Goal: Task Accomplishment & Management: Use online tool/utility

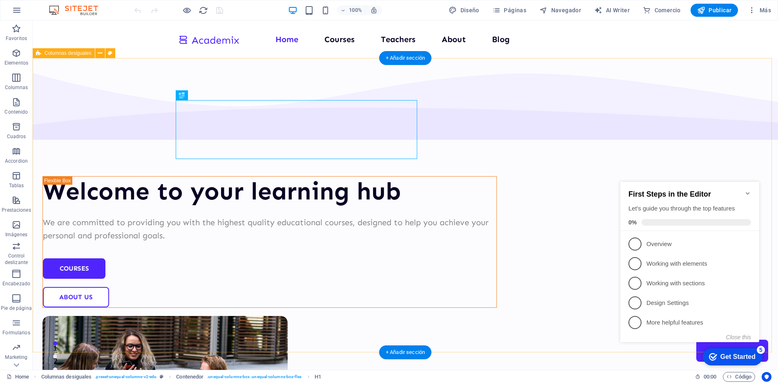
click at [721, 353] on div "Get Started" at bounding box center [738, 356] width 35 height 7
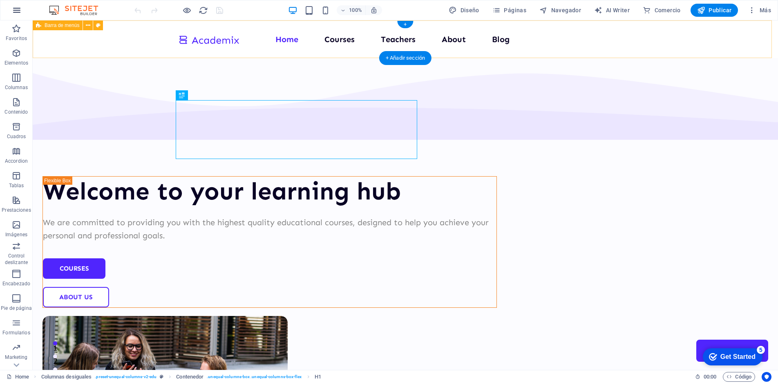
click at [20, 10] on icon "button" at bounding box center [17, 10] width 10 height 10
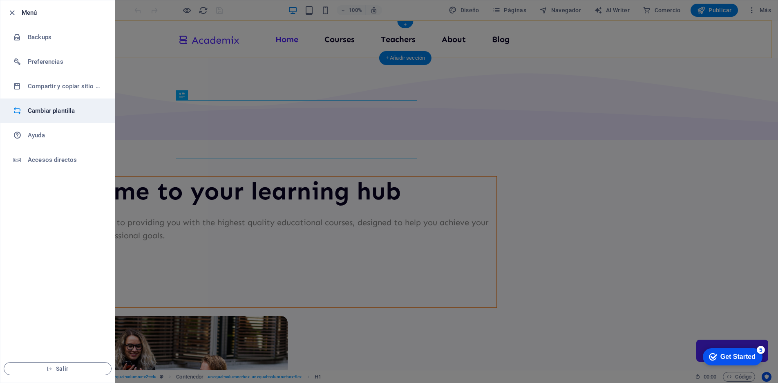
click at [31, 107] on h6 "Cambiar plantilla" at bounding box center [66, 111] width 76 height 10
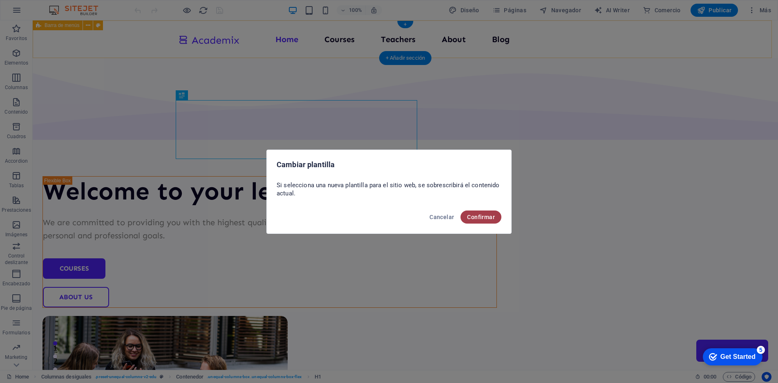
click at [480, 215] on span "Confirmar" at bounding box center [481, 217] width 28 height 7
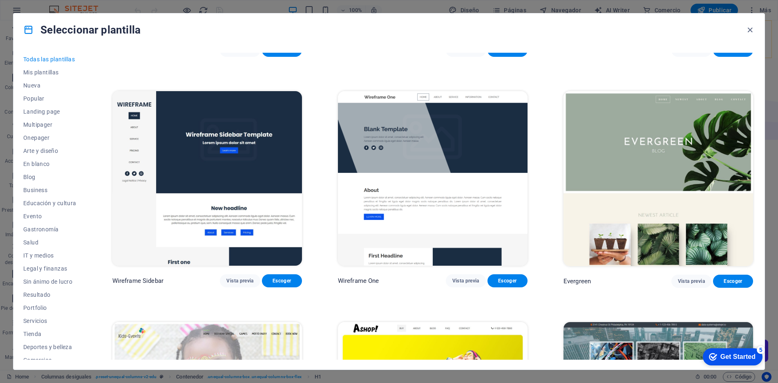
scroll to position [1307, 0]
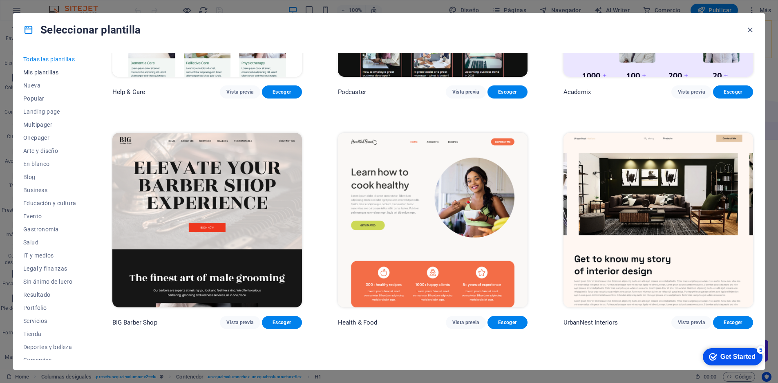
click at [32, 69] on button "Mis plantillas" at bounding box center [49, 72] width 53 height 13
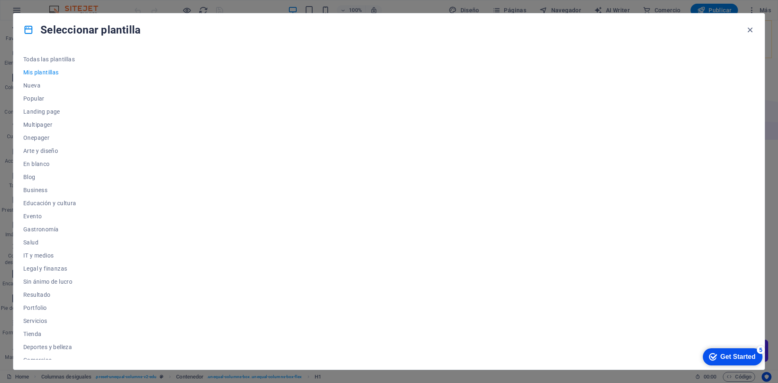
scroll to position [0, 0]
click at [41, 266] on span "Legal y finanzas" at bounding box center [49, 268] width 53 height 7
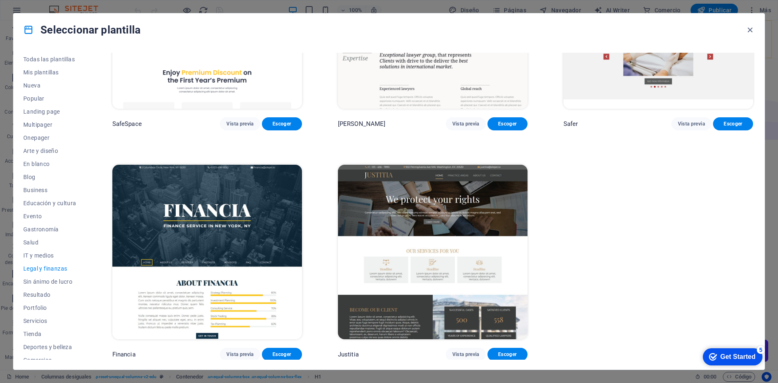
scroll to position [120, 0]
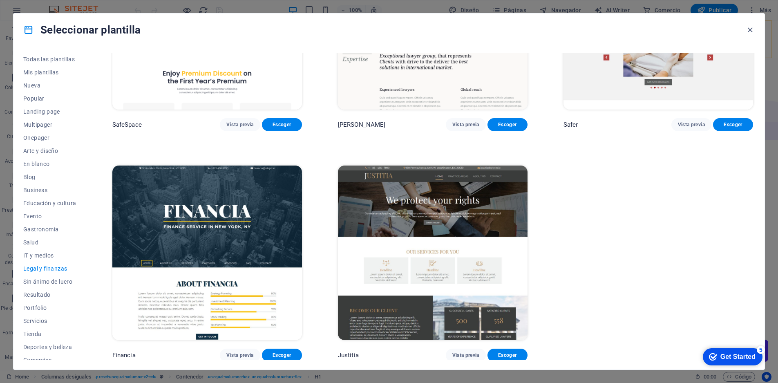
click at [517, 207] on img at bounding box center [433, 253] width 190 height 175
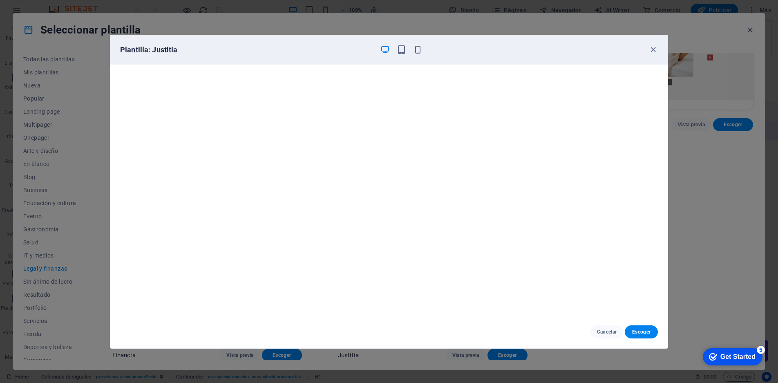
scroll to position [0, 0]
click at [641, 332] on span "Escoger" at bounding box center [642, 332] width 20 height 7
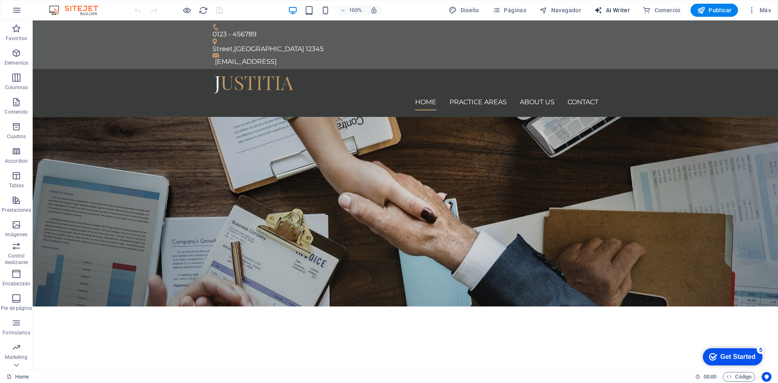
click at [610, 8] on span "AI Writer" at bounding box center [612, 10] width 36 height 8
select select "English"
